Goal: Obtain resource: Obtain resource

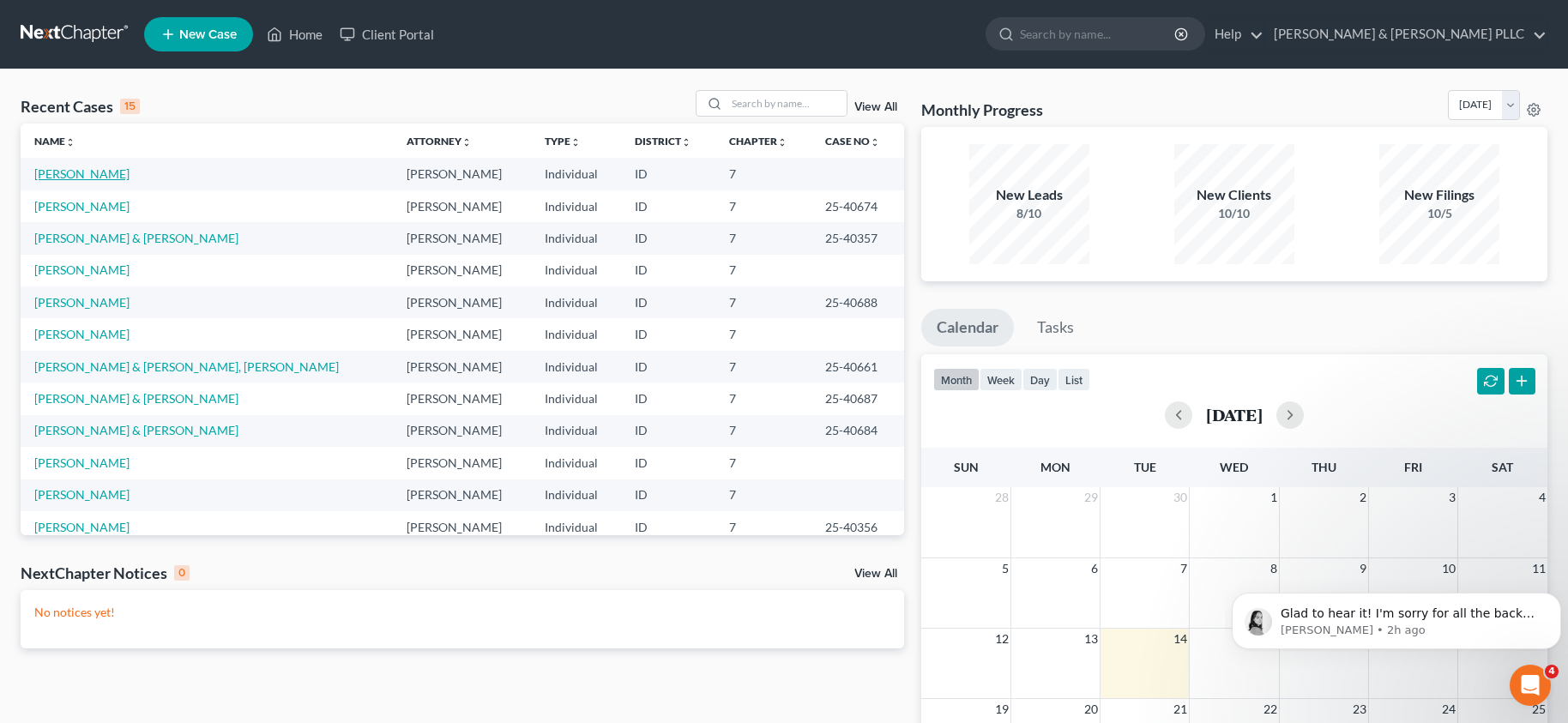
click at [85, 172] on link "[PERSON_NAME]" at bounding box center [83, 173] width 96 height 15
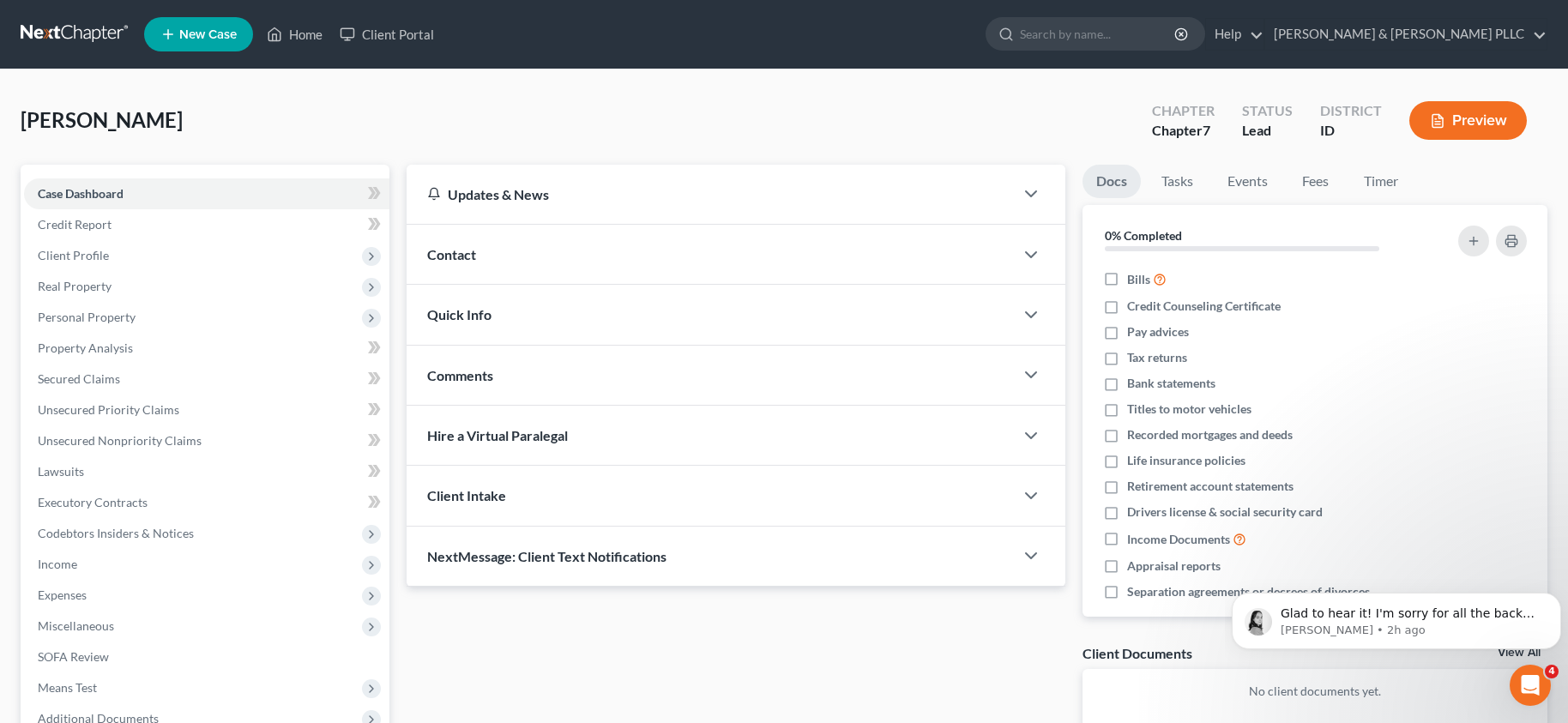
click at [85, 172] on div "Case Dashboard Payments Invoices Payments Payments Credit Report Client Profile…" at bounding box center [204, 457] width 369 height 583
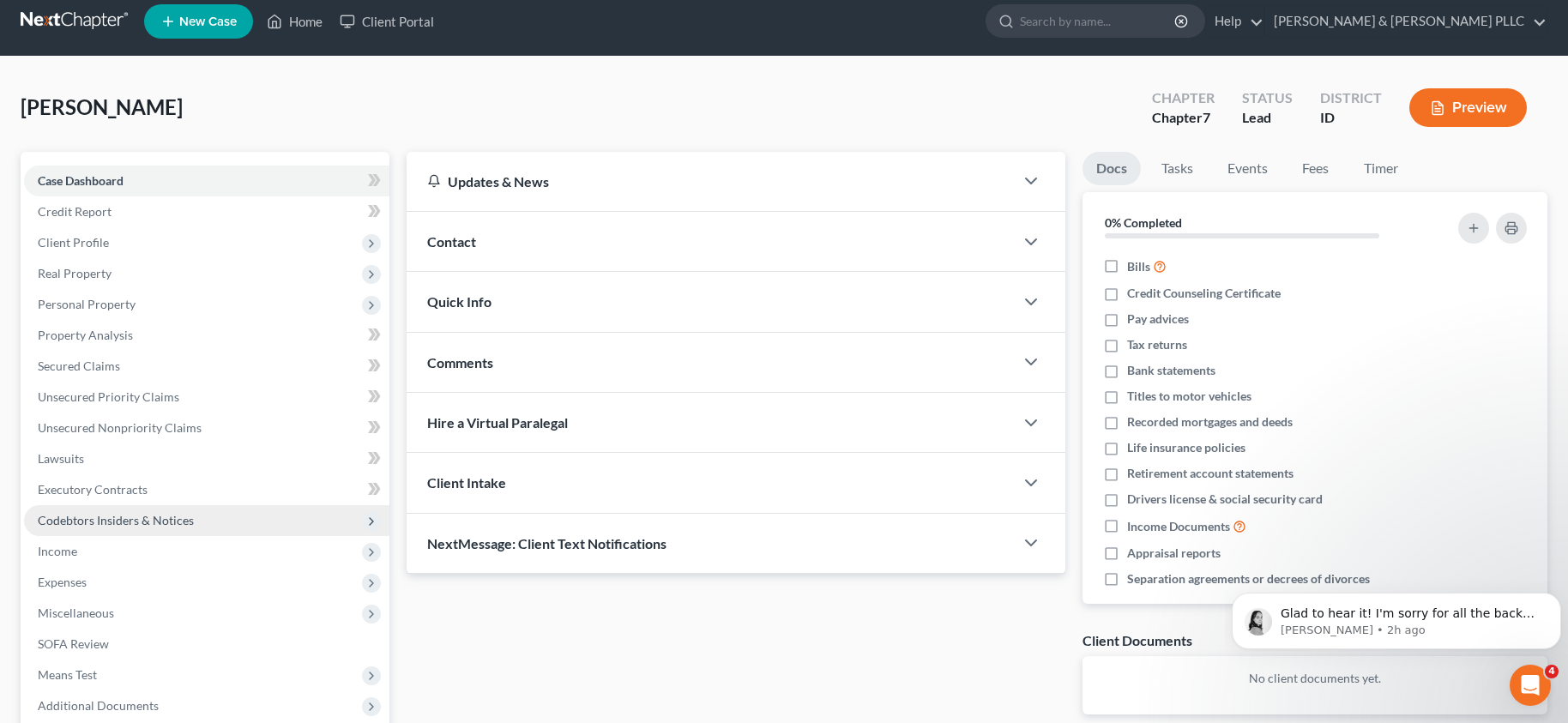
scroll to position [188, 0]
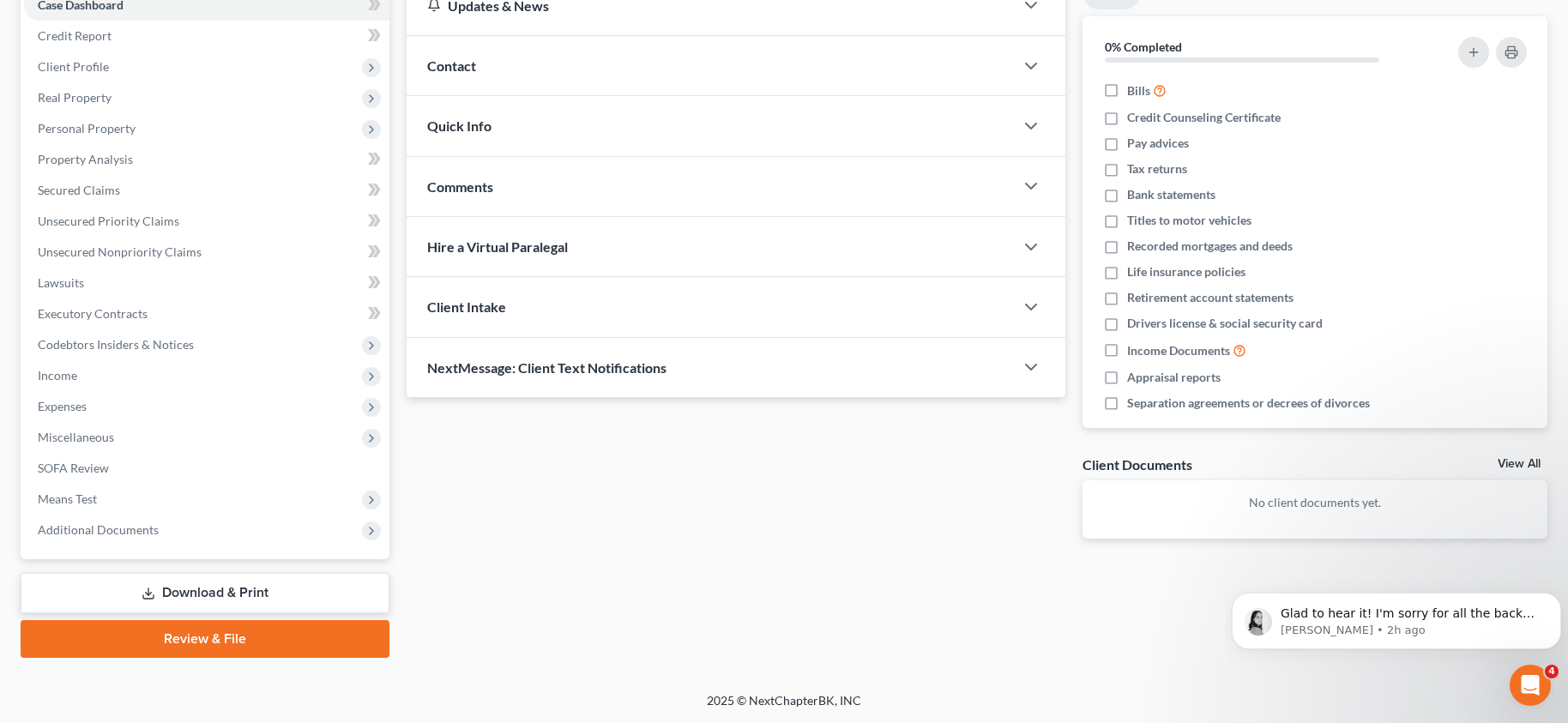
drag, startPoint x: 211, startPoint y: 592, endPoint x: 309, endPoint y: 593, distance: 98.0
click at [211, 592] on link "Download & Print" at bounding box center [204, 593] width 369 height 40
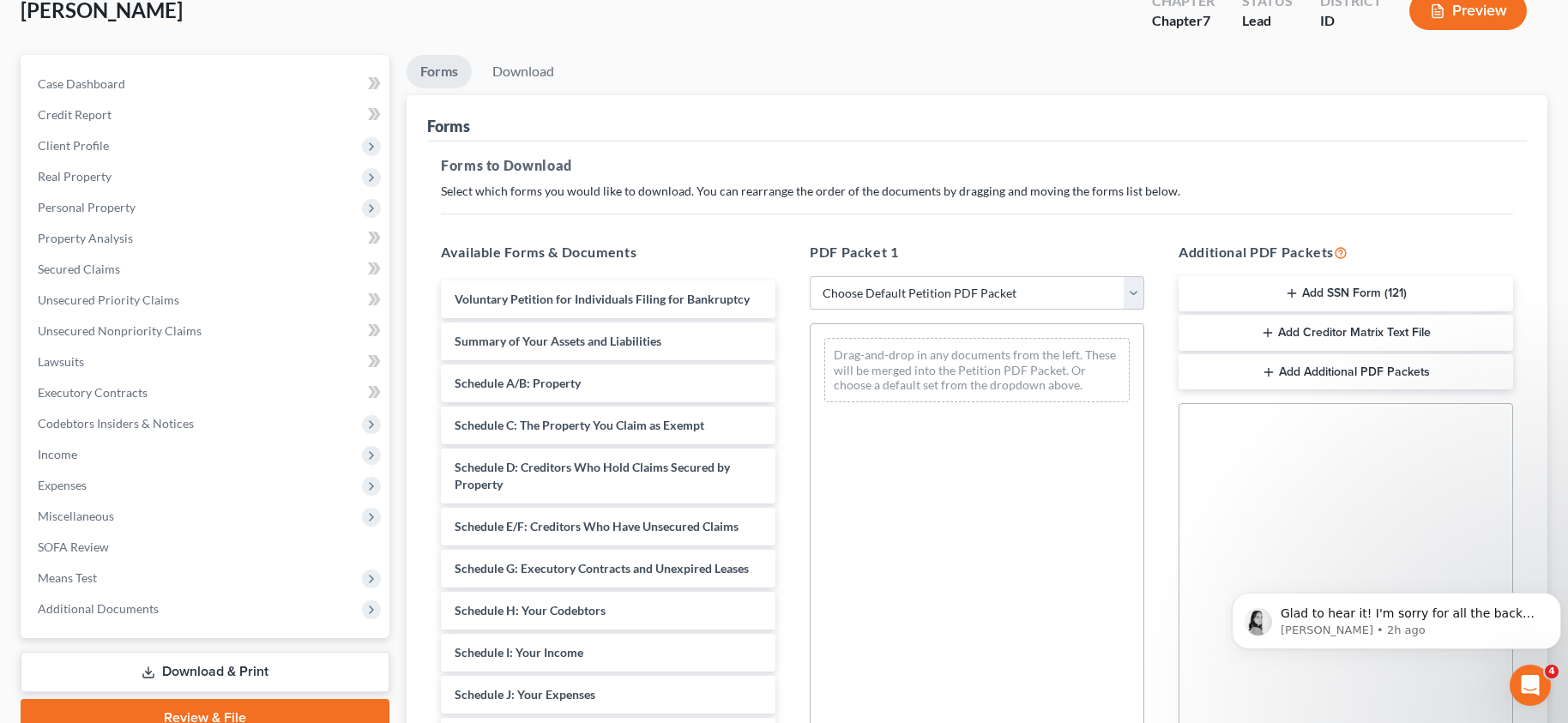
scroll to position [337, 0]
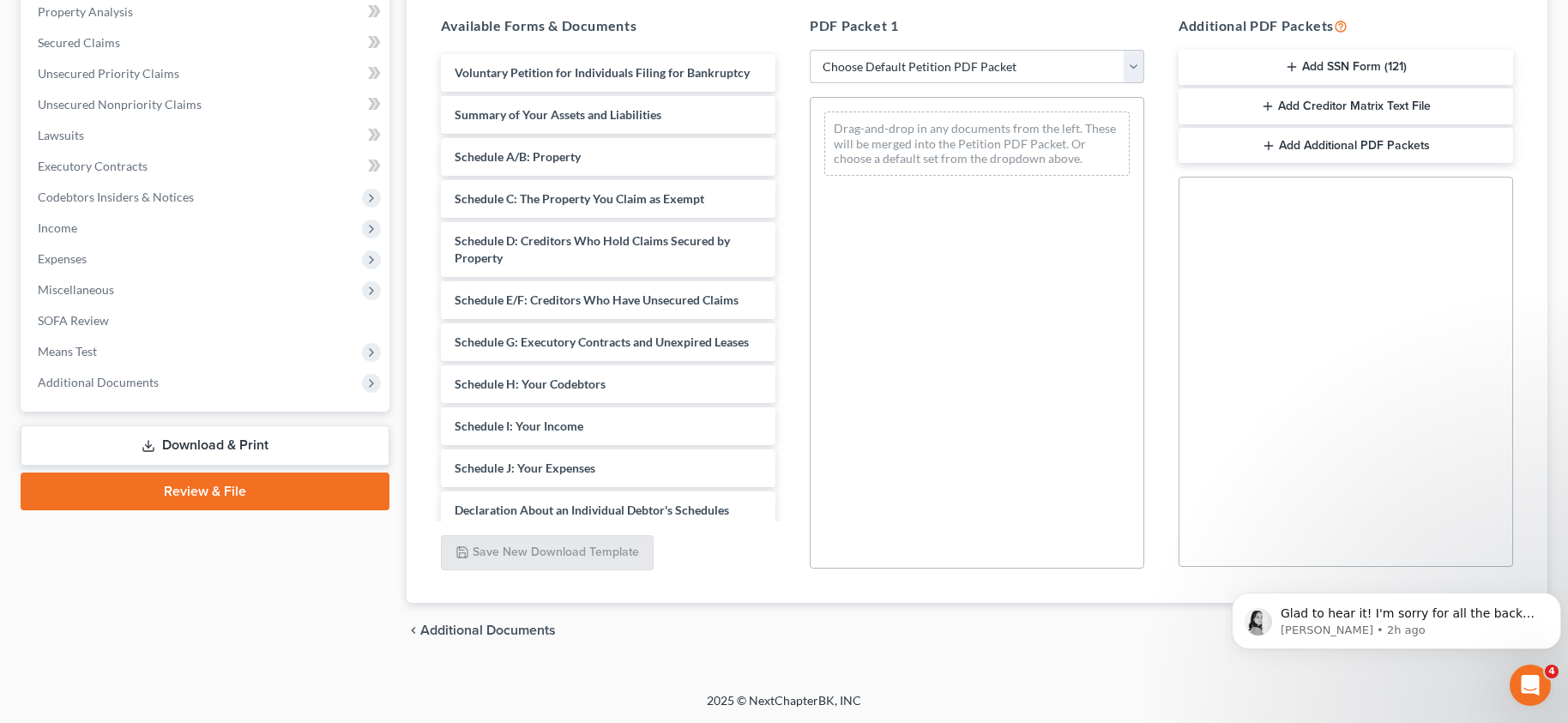
drag, startPoint x: 1134, startPoint y: 62, endPoint x: 1112, endPoint y: 74, distance: 25.1
click at [1134, 62] on select "Choose Default Petition PDF Packet Complete Bankruptcy Petition (all forms and …" at bounding box center [977, 67] width 335 height 35
select select "0"
click at [810, 50] on select "Choose Default Petition PDF Packet Complete Bankruptcy Petition (all forms and …" at bounding box center [977, 67] width 335 height 35
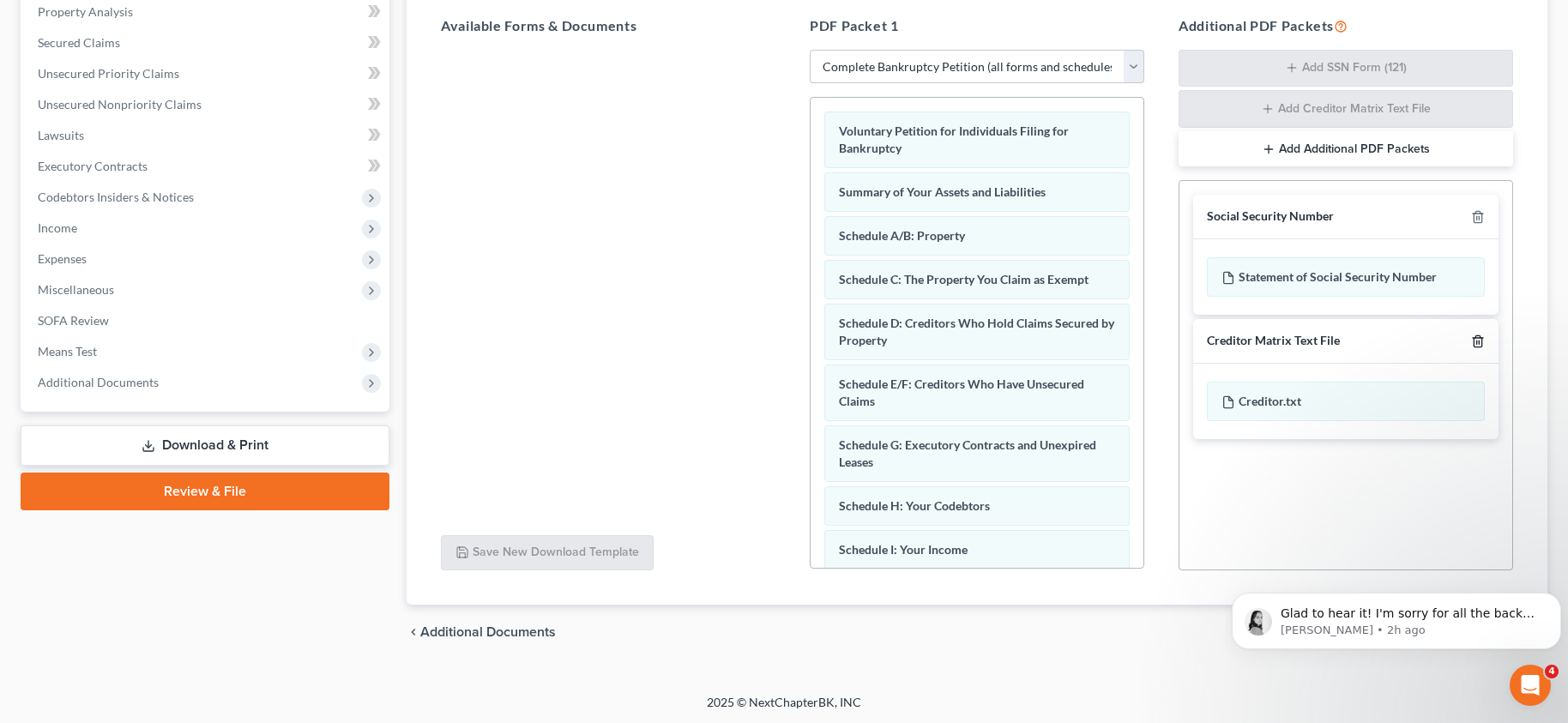
click at [1479, 341] on line "button" at bounding box center [1479, 342] width 0 height 4
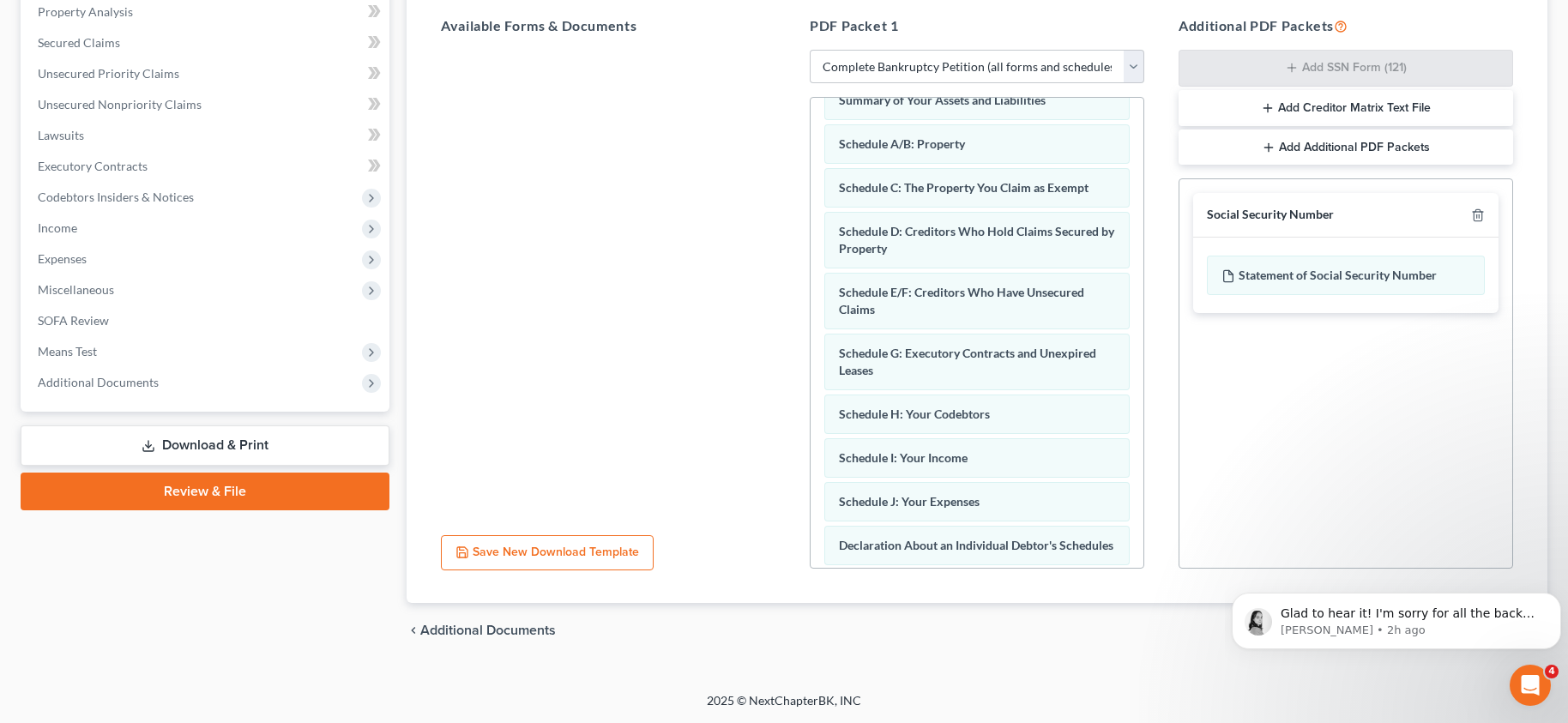
scroll to position [515, 0]
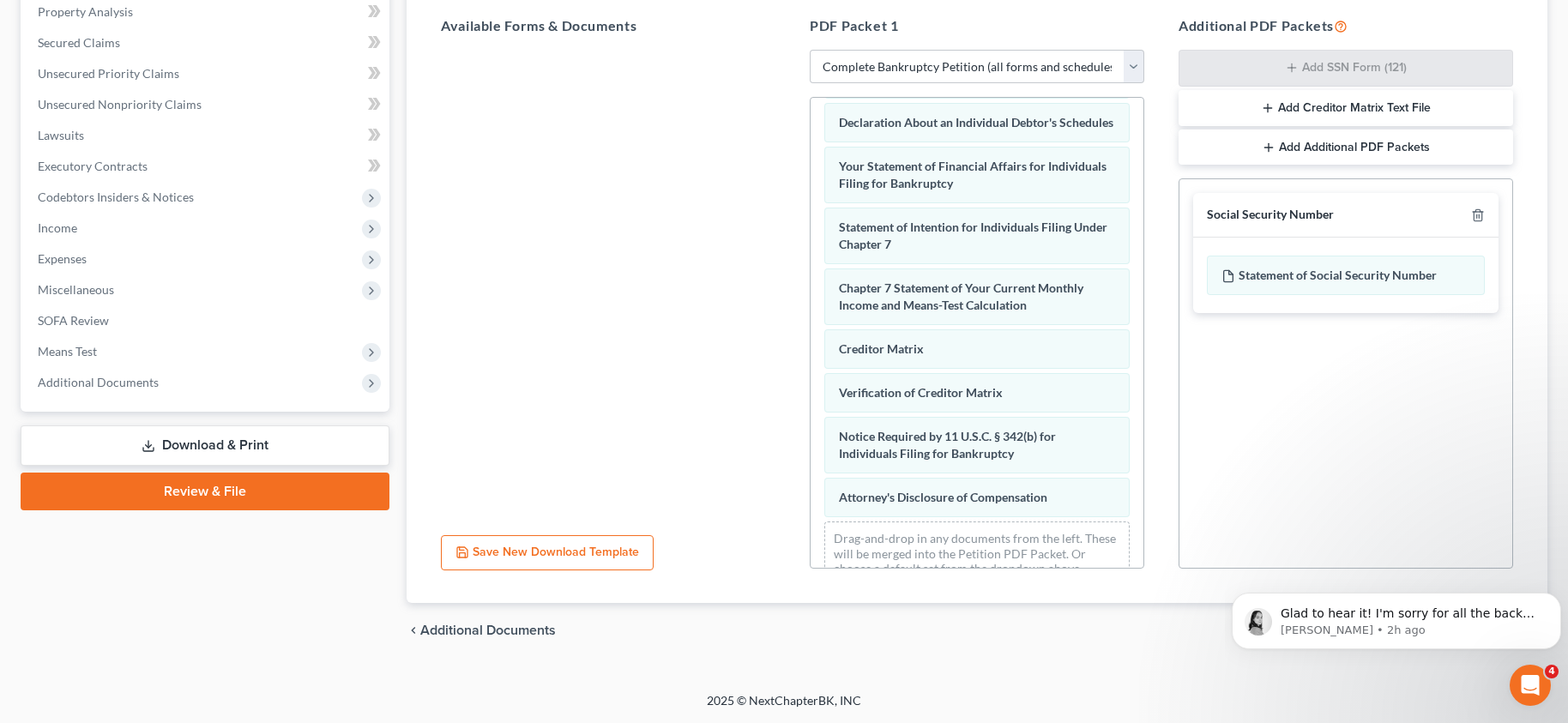
click at [1112, 639] on div "chevron_left Additional Documents Download chevron_right" at bounding box center [977, 630] width 1141 height 55
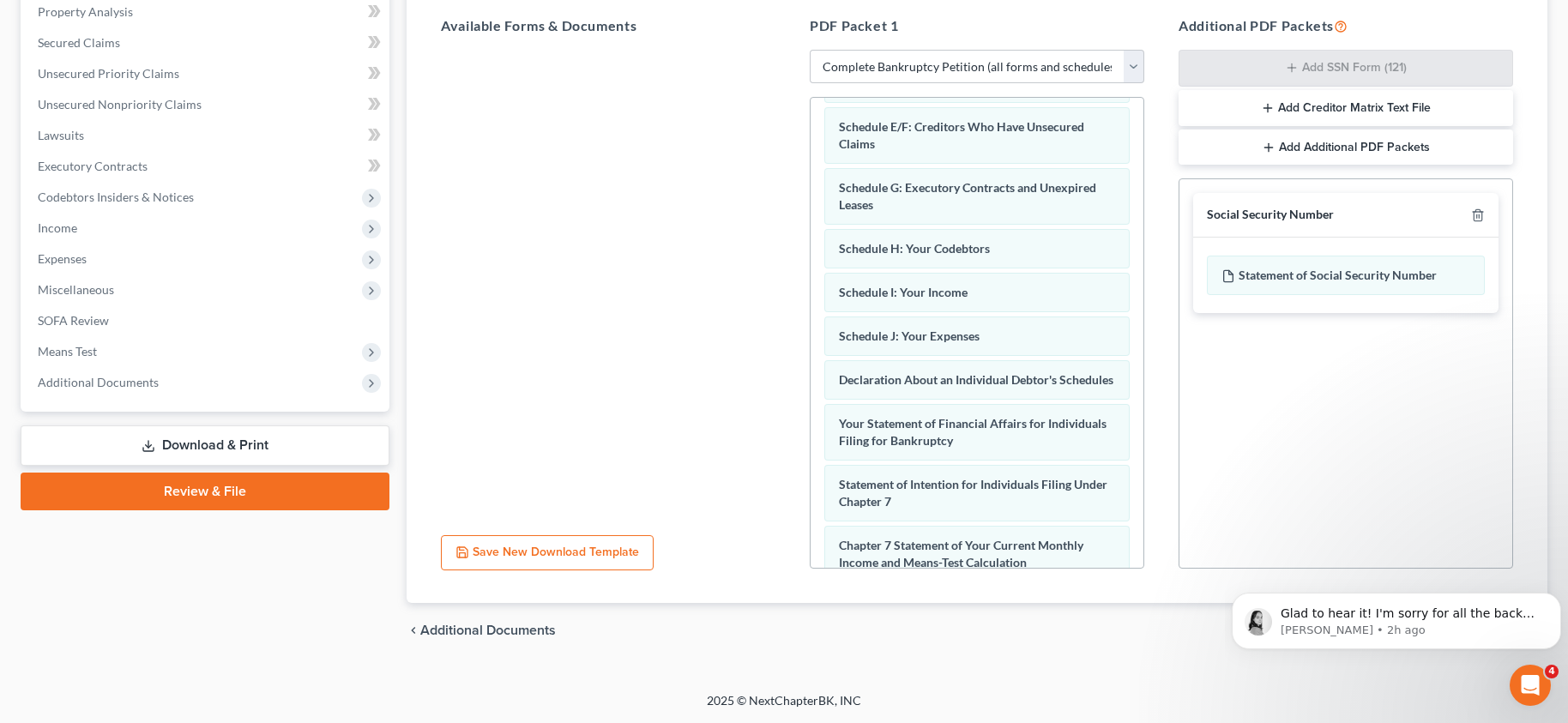
scroll to position [250, 0]
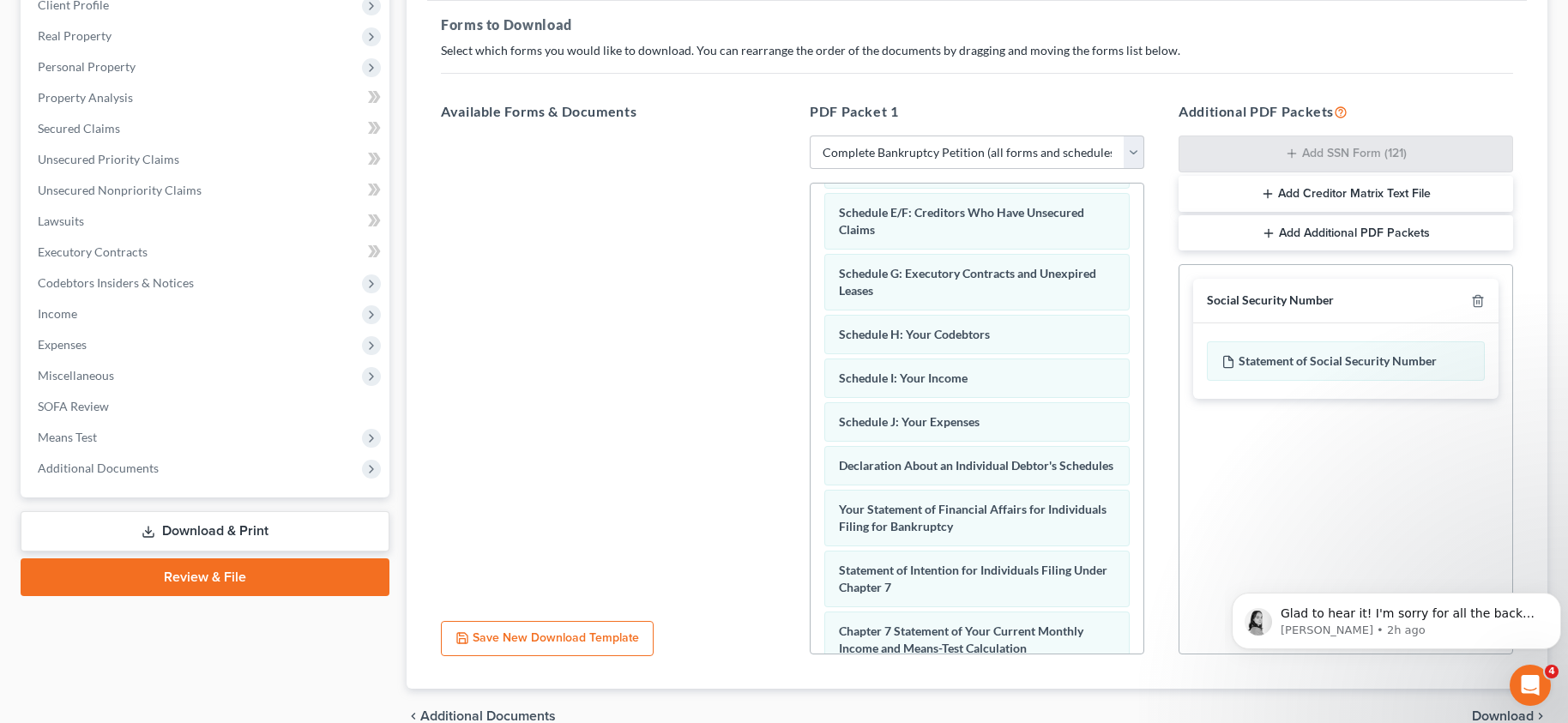
click at [1499, 709] on span "Download" at bounding box center [1503, 715] width 62 height 14
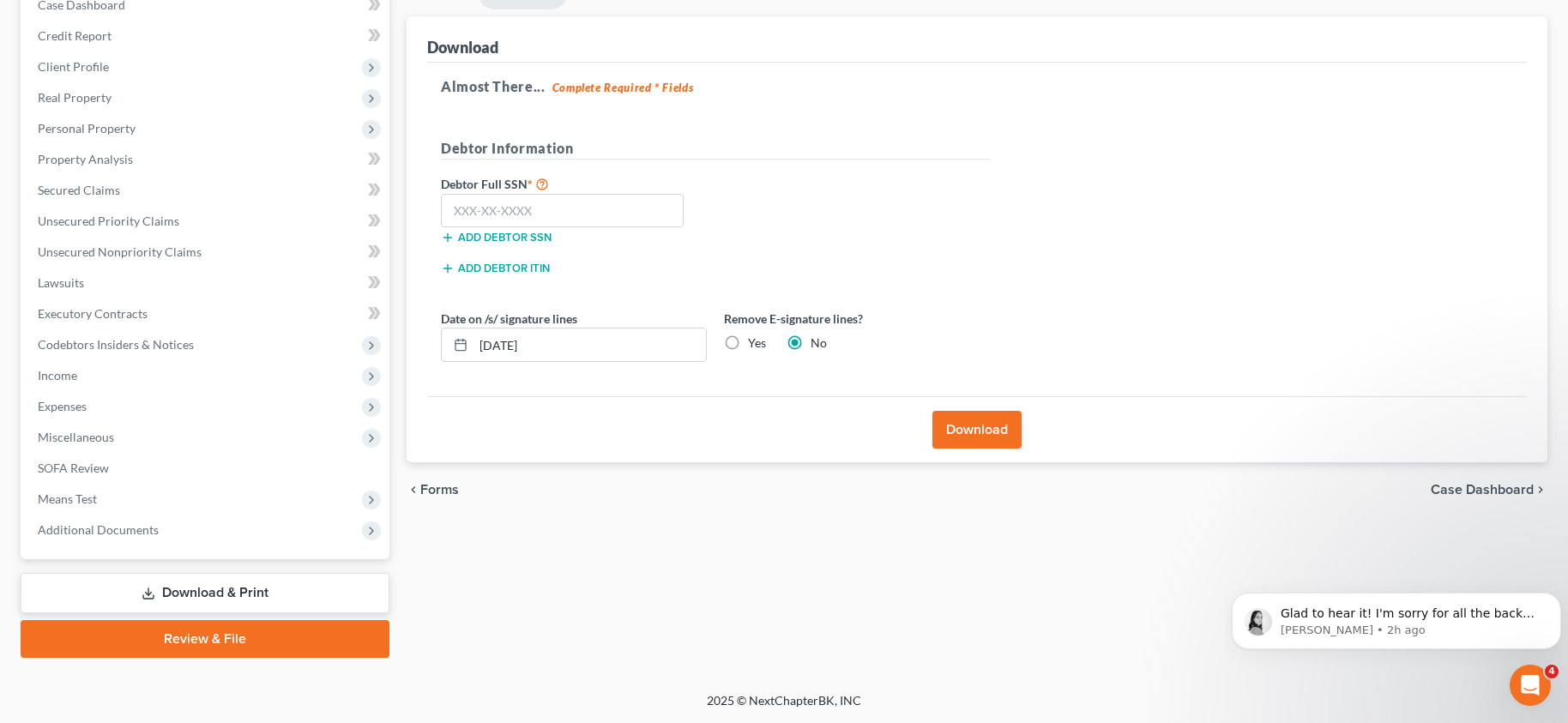
scroll to position [188, 0]
click at [1557, 596] on icon "Dismiss notification" at bounding box center [1557, 597] width 9 height 9
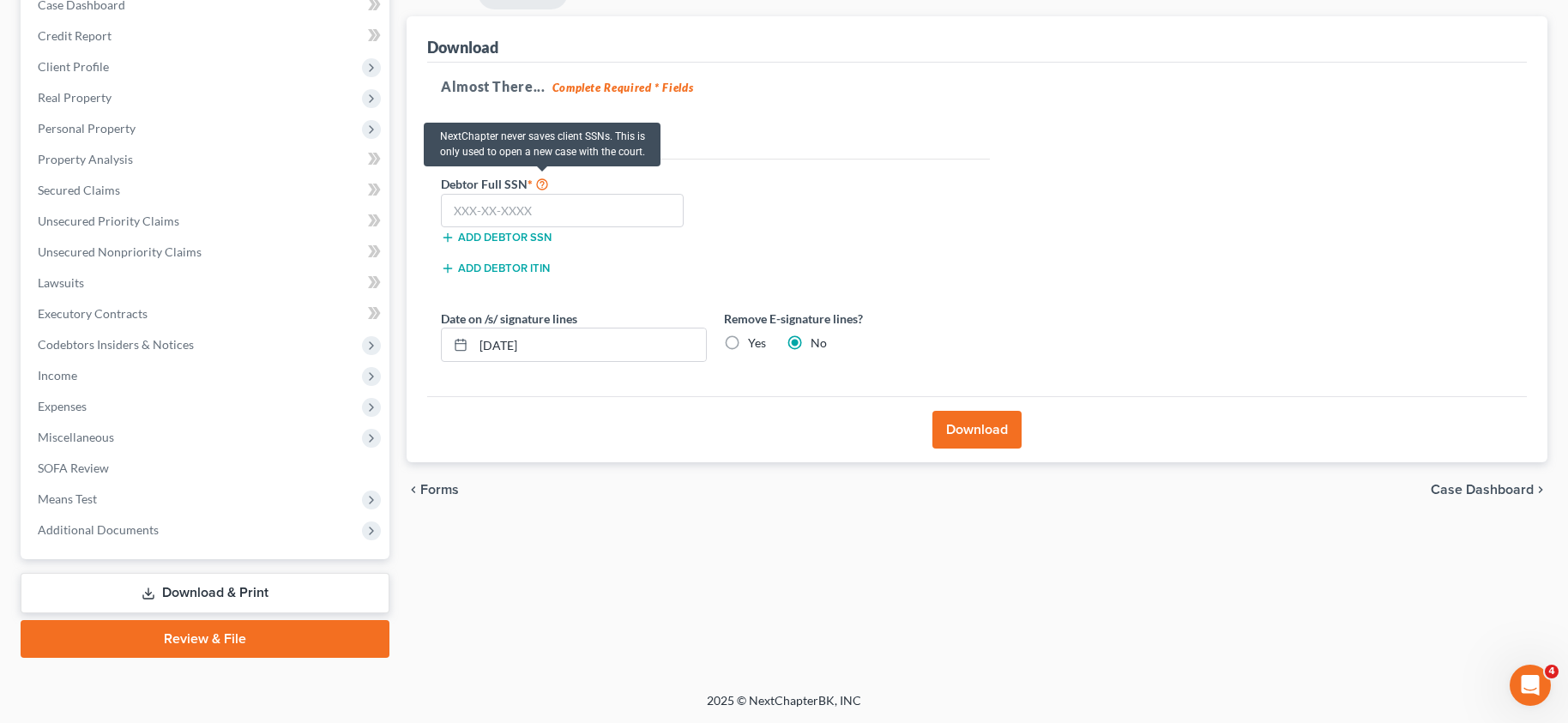
click at [536, 187] on icon at bounding box center [542, 183] width 14 height 16
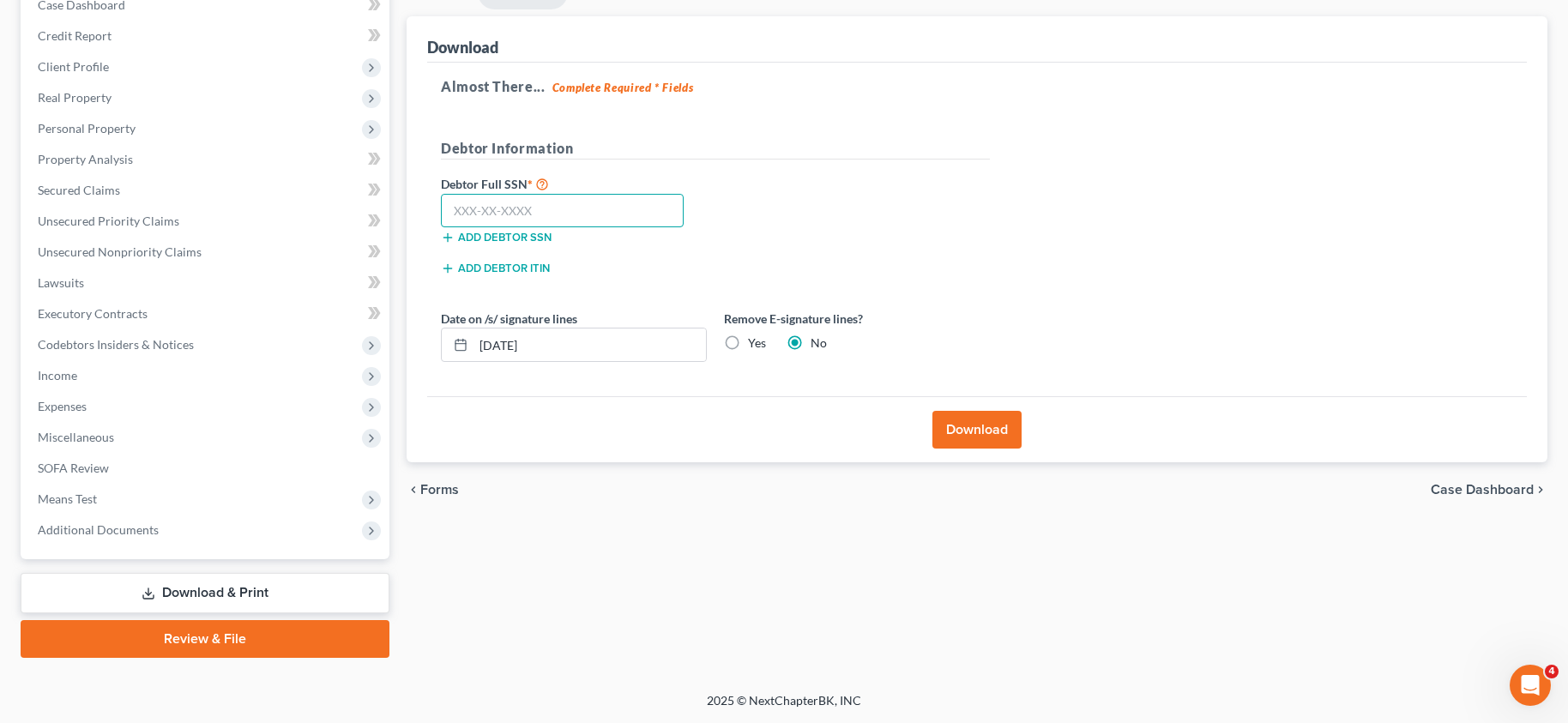
click at [537, 207] on input "text" at bounding box center [562, 211] width 243 height 35
type input "519-06-0298"
click at [748, 345] on label "Yes" at bounding box center [757, 343] width 18 height 17
click at [755, 345] on input "Yes" at bounding box center [761, 340] width 11 height 11
radio input "true"
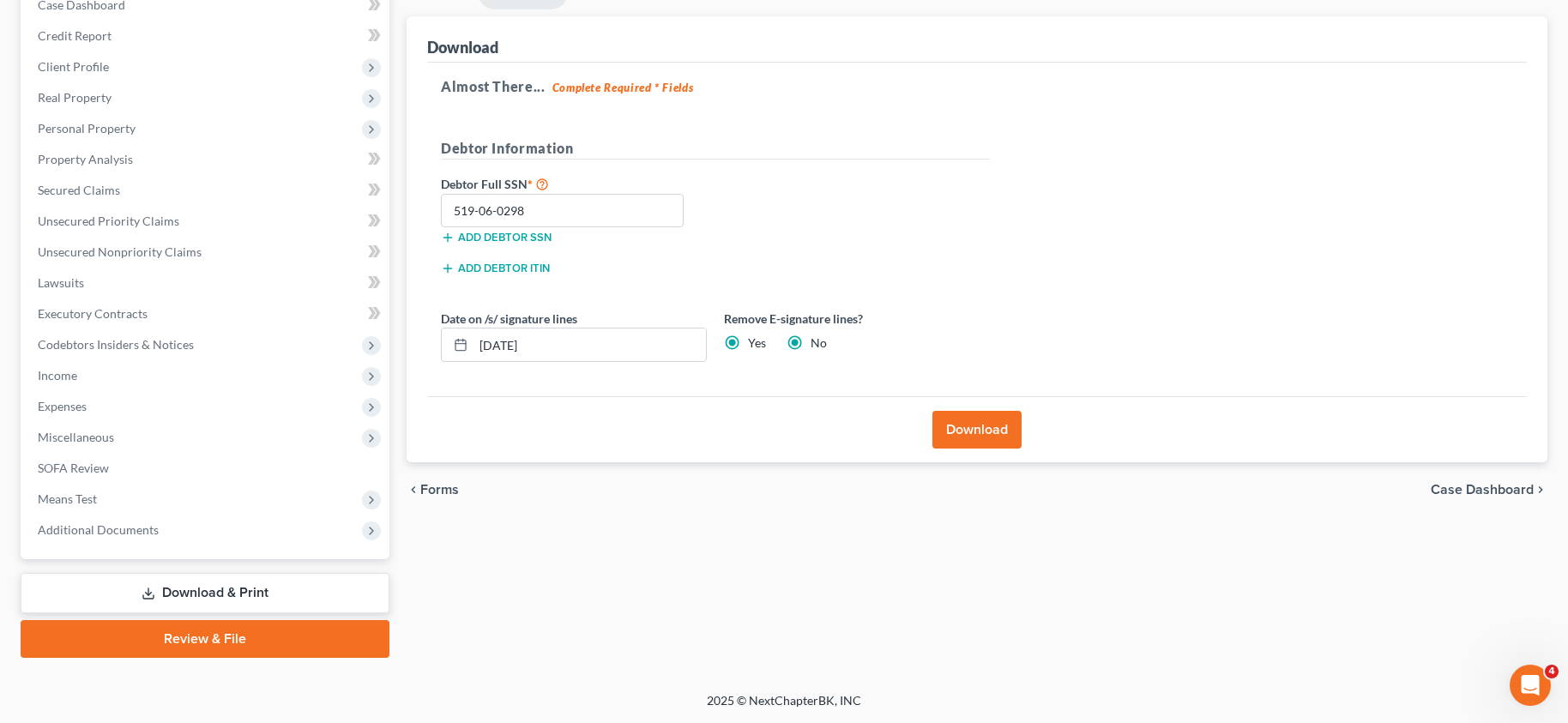
radio input "false"
drag, startPoint x: 545, startPoint y: 348, endPoint x: 457, endPoint y: 358, distance: 88.6
click at [457, 358] on div "[DATE]" at bounding box center [574, 344] width 266 height 35
click at [951, 430] on button "Download" at bounding box center [976, 429] width 89 height 38
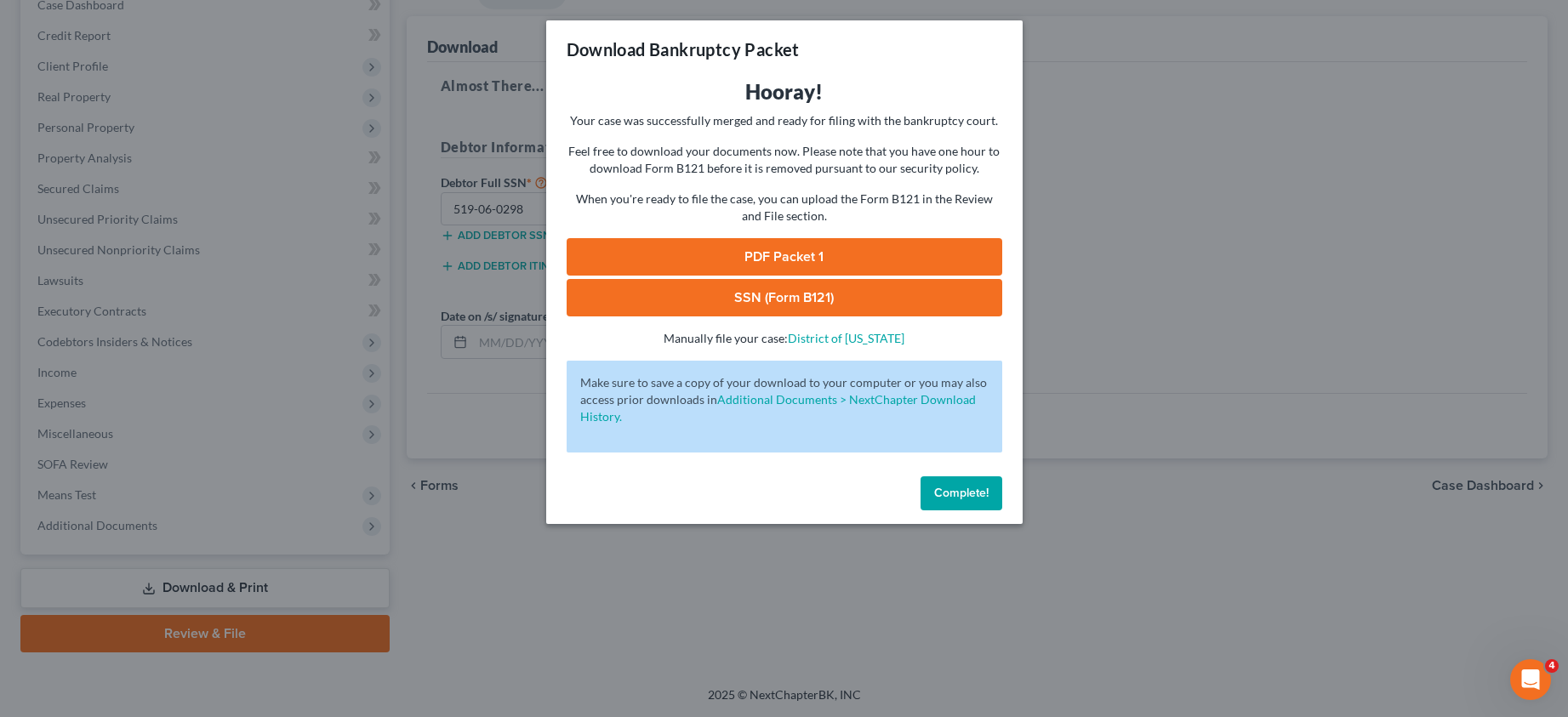
click at [845, 251] on link "PDF Packet 1" at bounding box center [784, 257] width 435 height 37
click at [763, 292] on link "SSN (Form B121)" at bounding box center [784, 298] width 435 height 37
click at [976, 495] on span "Complete!" at bounding box center [961, 493] width 55 height 15
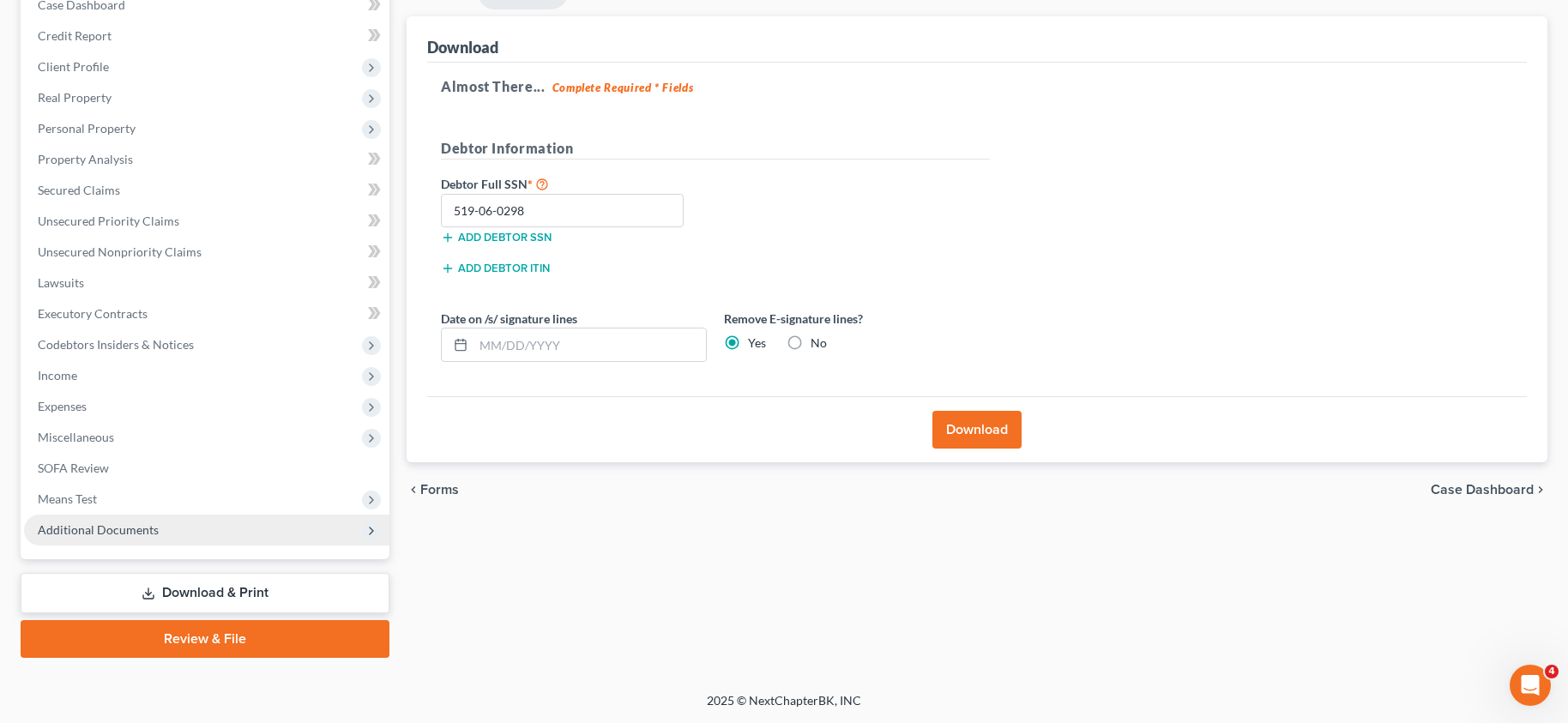
click at [148, 525] on span "Additional Documents" at bounding box center [98, 530] width 121 height 15
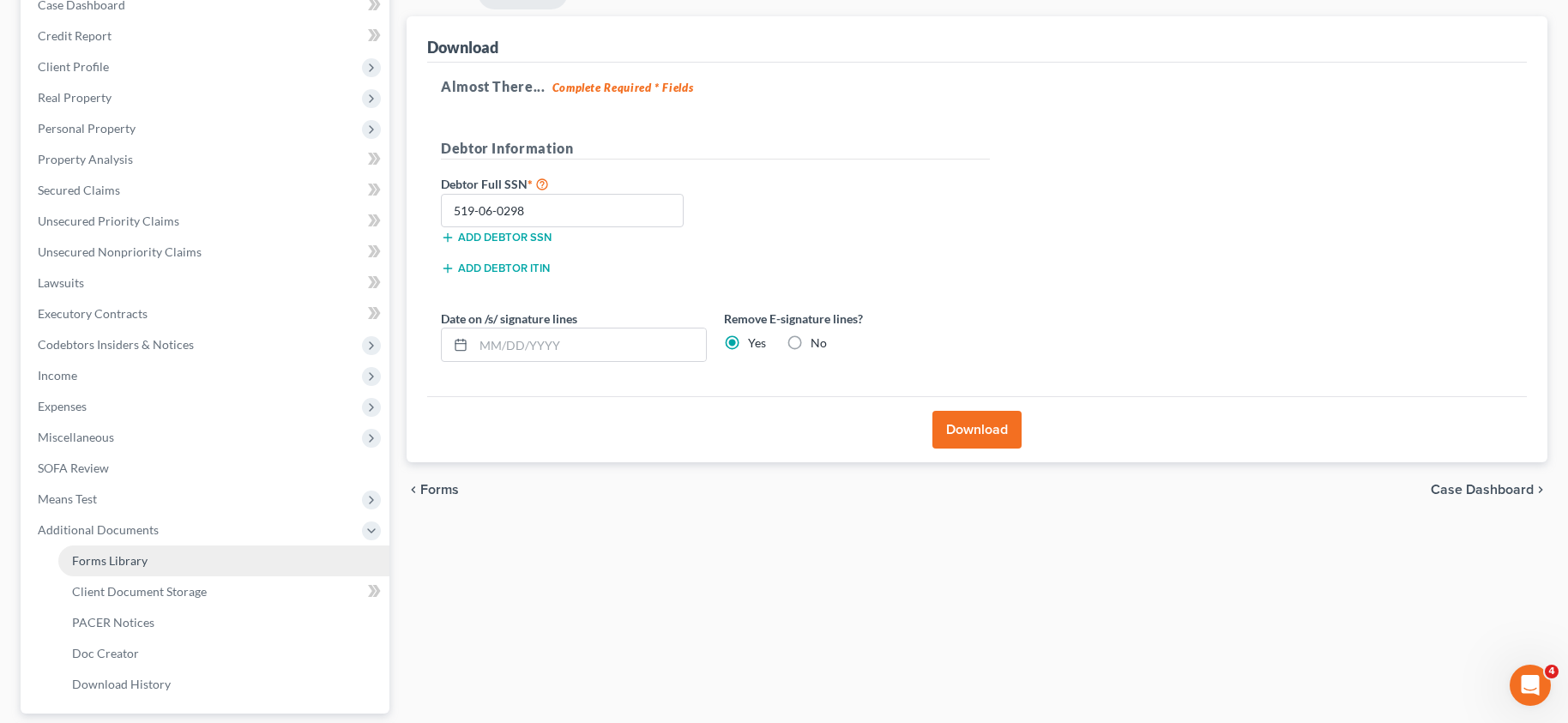
click at [142, 558] on span "Forms Library" at bounding box center [110, 561] width 75 height 15
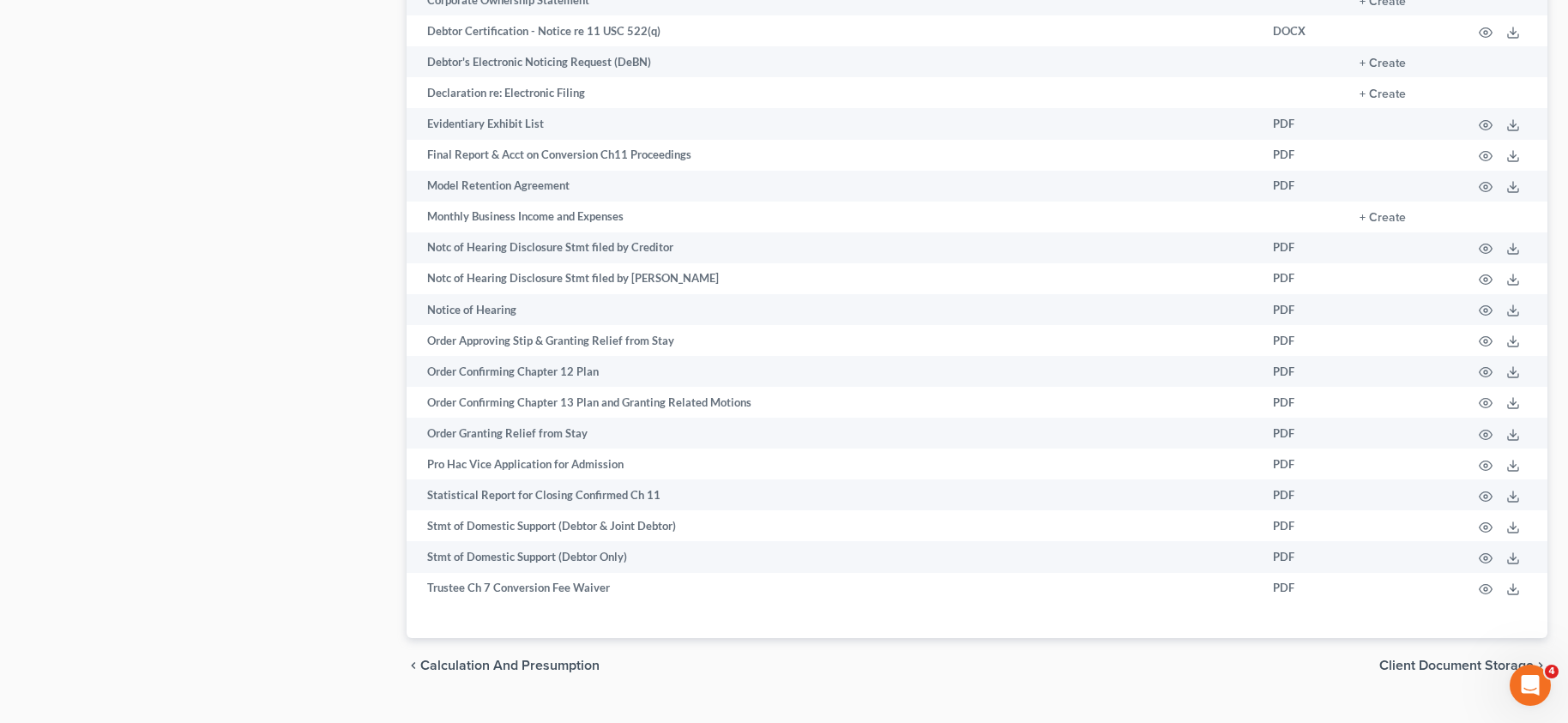
scroll to position [1081, 0]
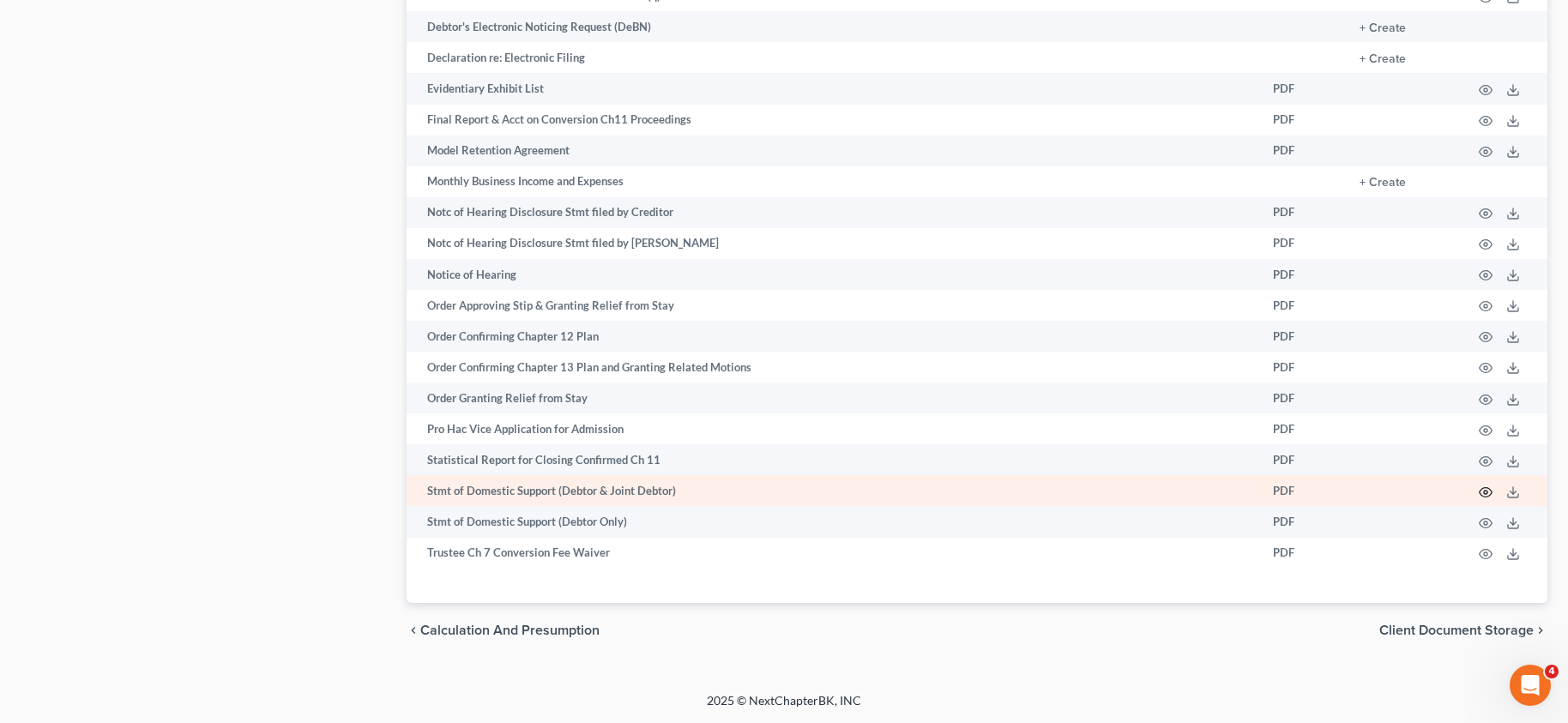
click at [1481, 493] on icon "button" at bounding box center [1486, 492] width 13 height 9
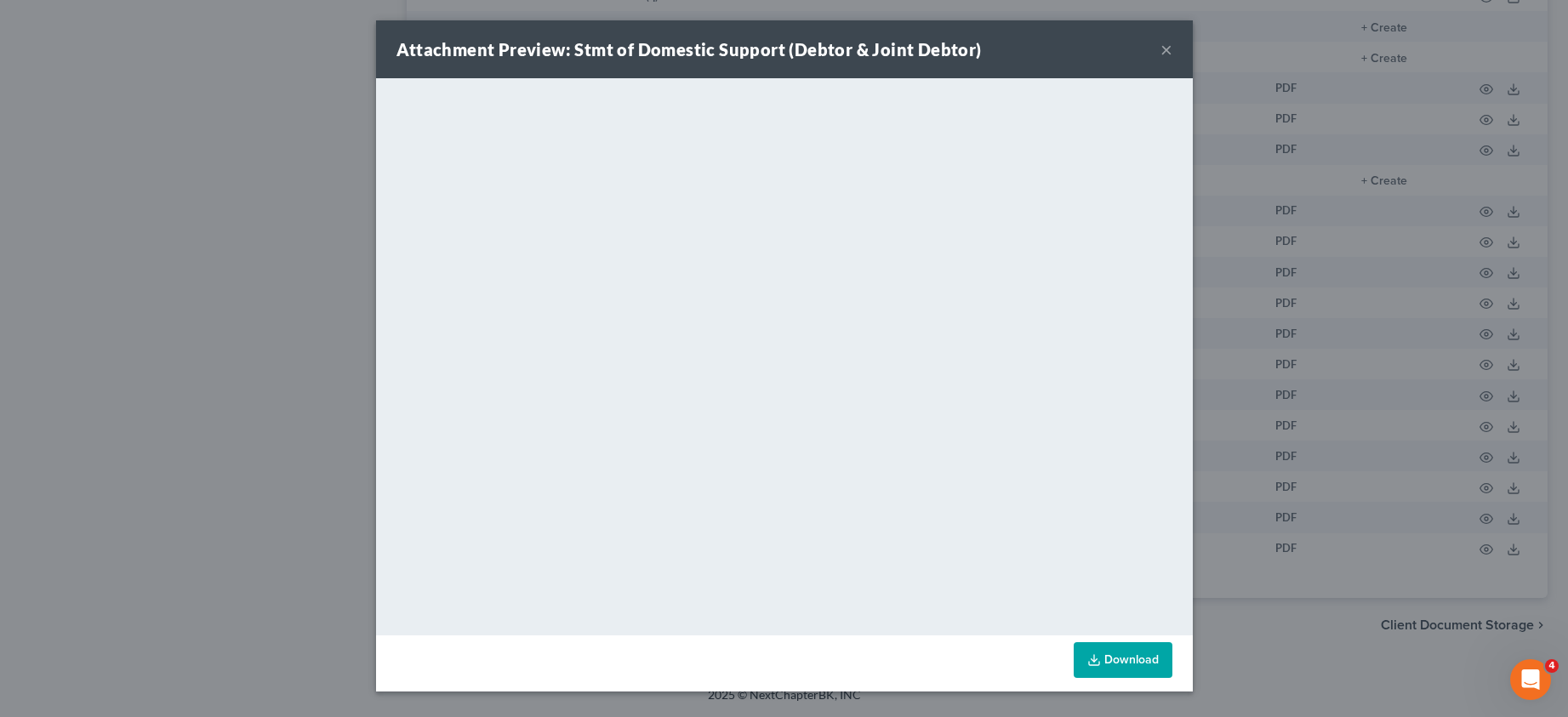
click at [1169, 46] on button "×" at bounding box center [1166, 49] width 12 height 20
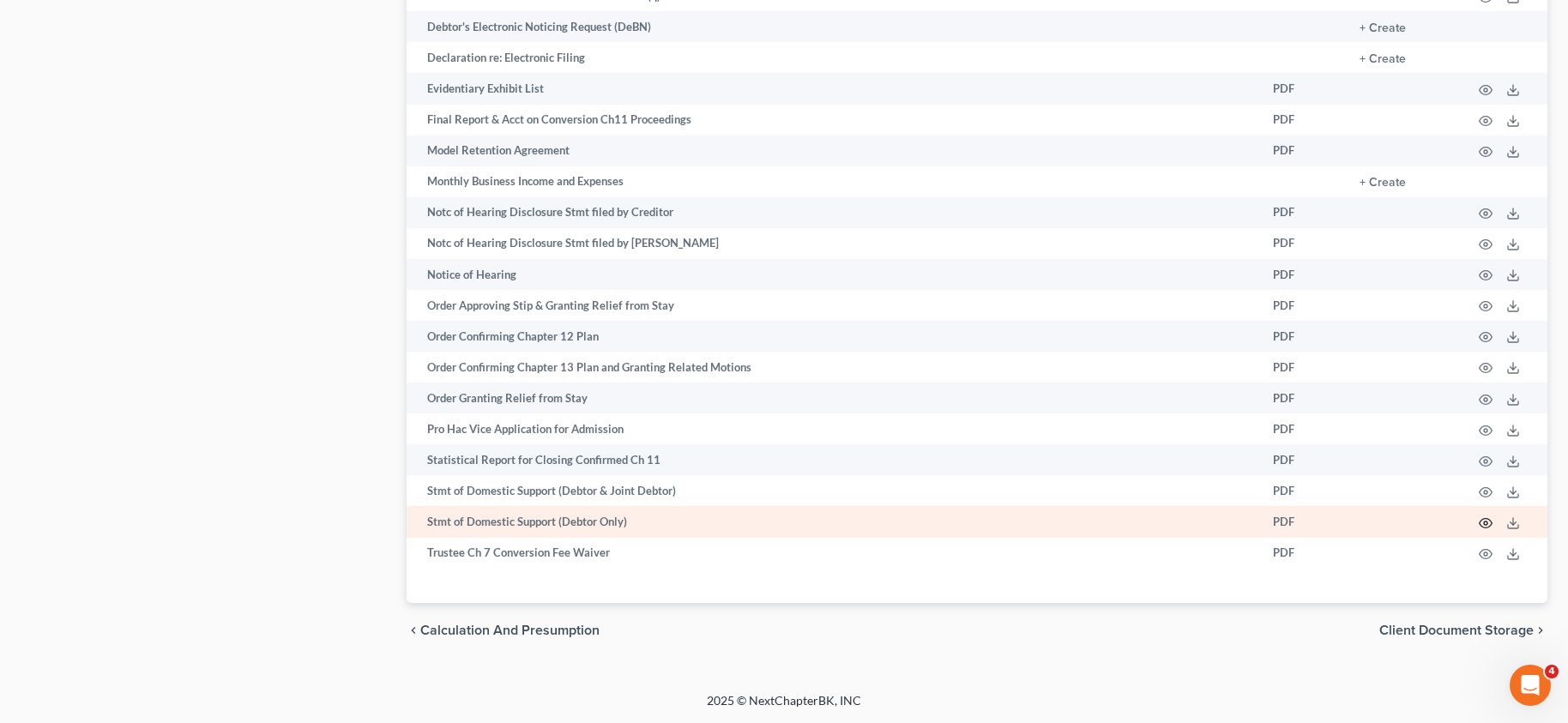
click at [1482, 524] on icon "button" at bounding box center [1485, 523] width 14 height 14
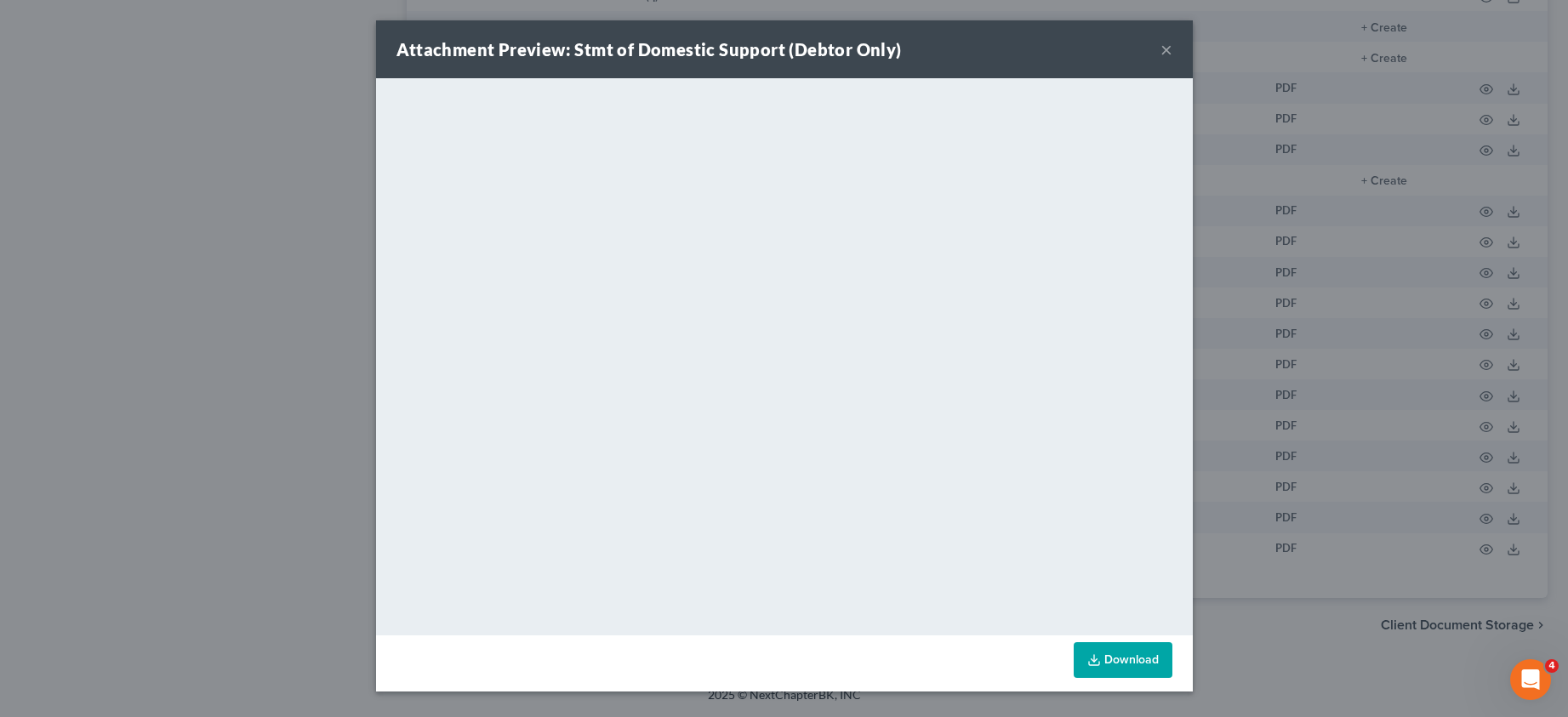
click at [1164, 49] on button "×" at bounding box center [1166, 49] width 12 height 20
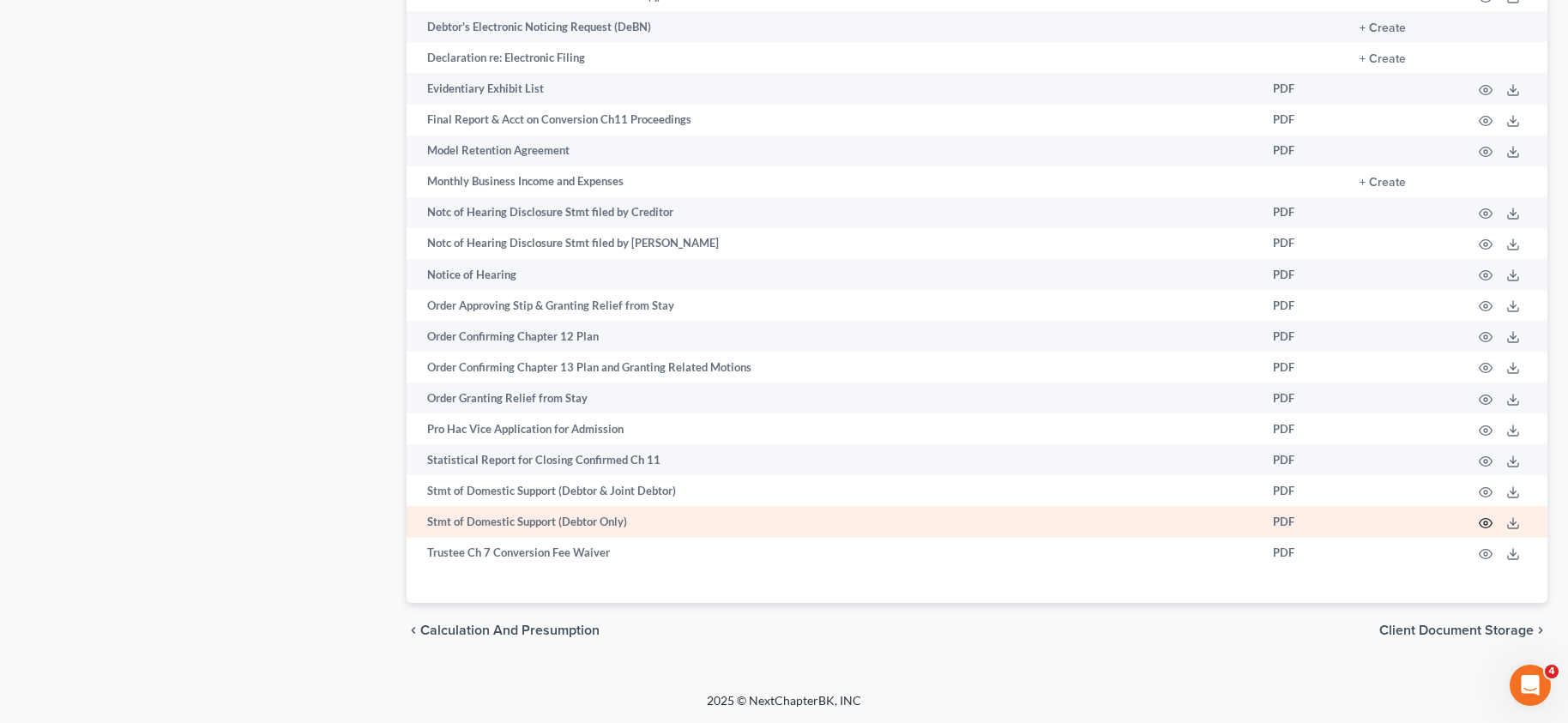
click at [1482, 521] on icon "button" at bounding box center [1485, 523] width 14 height 14
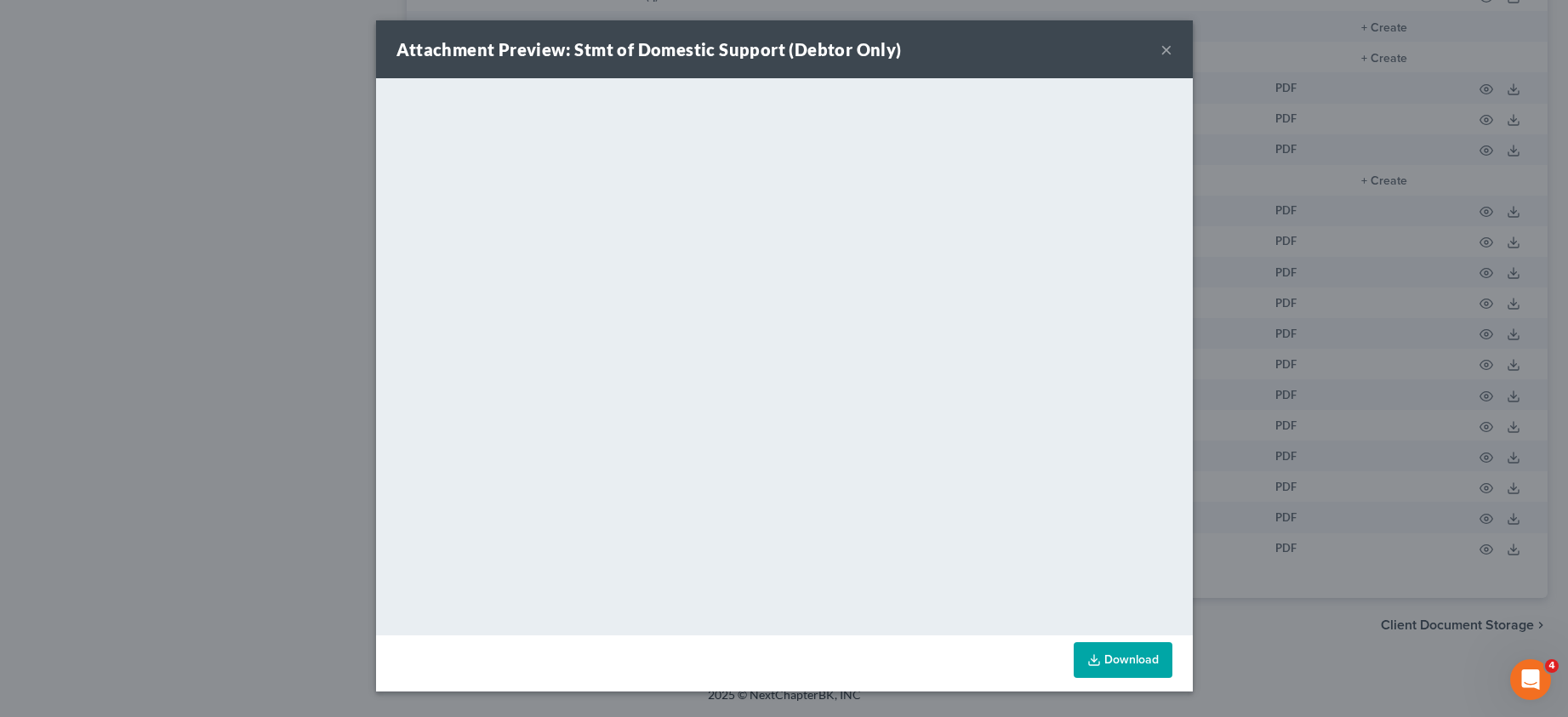
click at [1147, 657] on link "Download" at bounding box center [1123, 660] width 99 height 35
click at [1170, 52] on button "×" at bounding box center [1166, 49] width 12 height 20
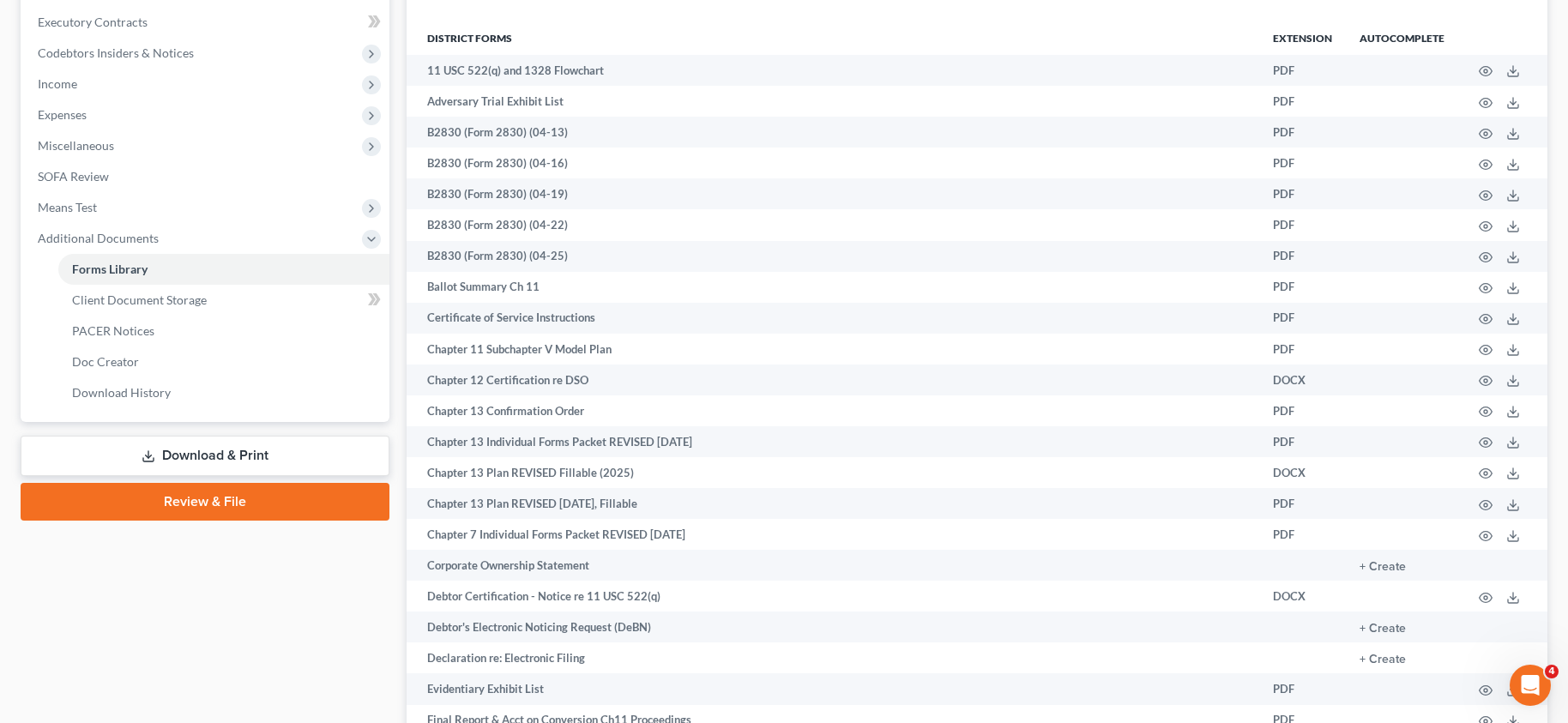
scroll to position [0, 0]
